Goal: Information Seeking & Learning: Find specific fact

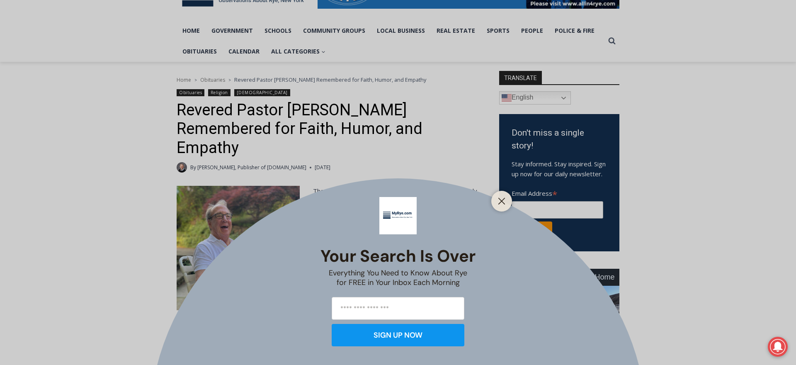
scroll to position [196, 0]
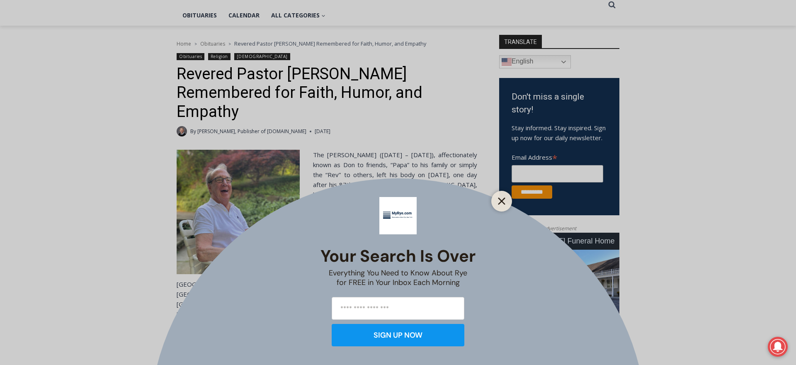
click at [504, 202] on icon "Close" at bounding box center [501, 200] width 7 height 7
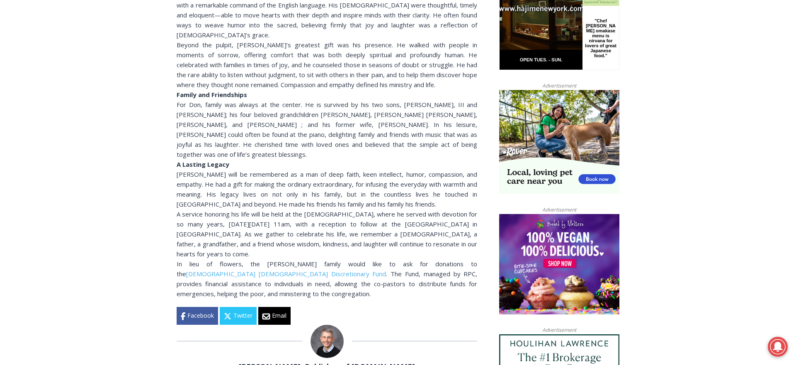
scroll to position [625, 0]
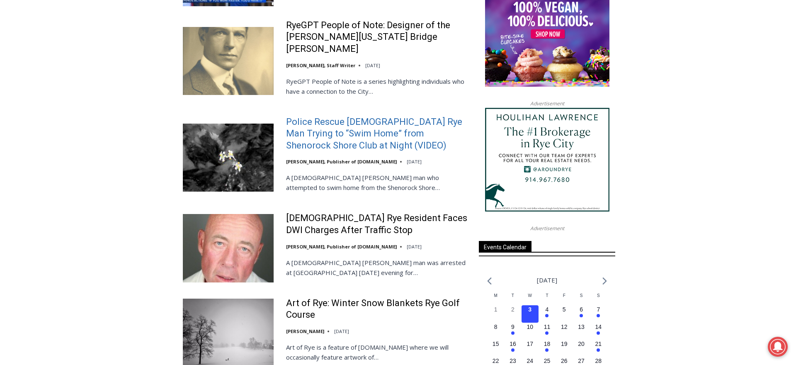
scroll to position [953, 0]
click at [344, 116] on link "Police Rescue [DEMOGRAPHIC_DATA] Rye Man Trying to “Swim Home” from Shenorock S…" at bounding box center [377, 134] width 182 height 36
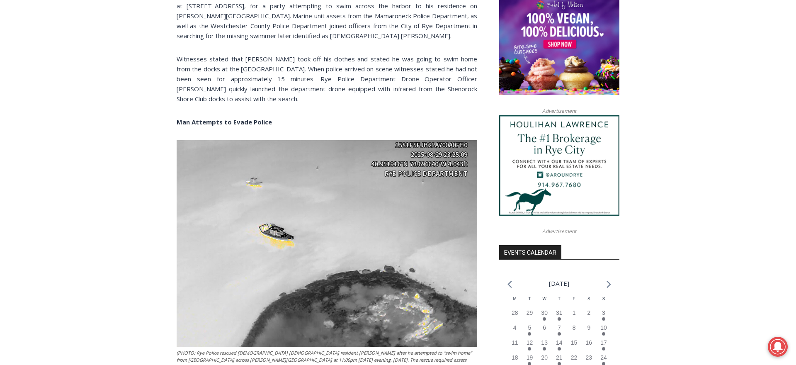
scroll to position [561, 0]
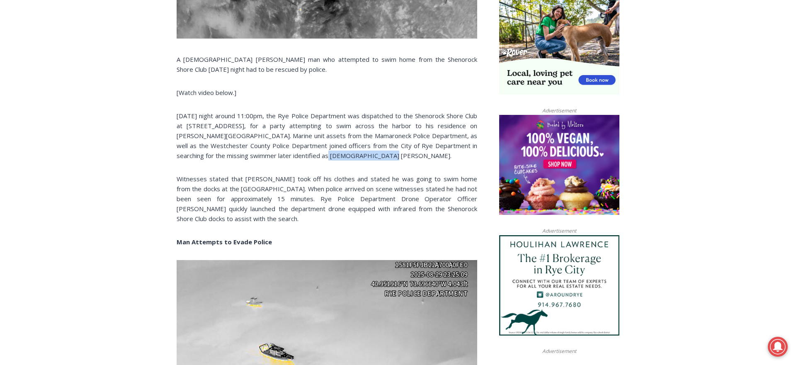
drag, startPoint x: 290, startPoint y: 155, endPoint x: 344, endPoint y: 157, distance: 54.7
click at [344, 157] on p "[DATE] night around 11:00pm, the Rye Police Department was dispatched to the Sh…" at bounding box center [327, 136] width 300 height 50
copy p "[PERSON_NAME]."
